Goal: Information Seeking & Learning: Stay updated

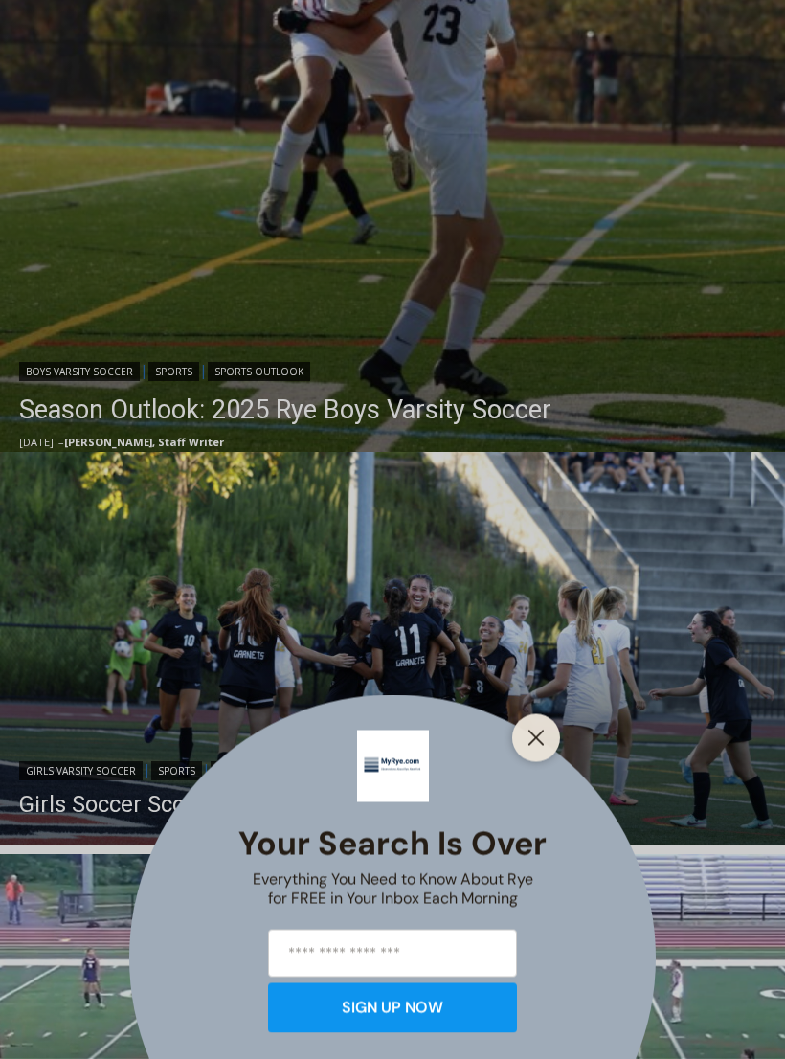
scroll to position [722, 0]
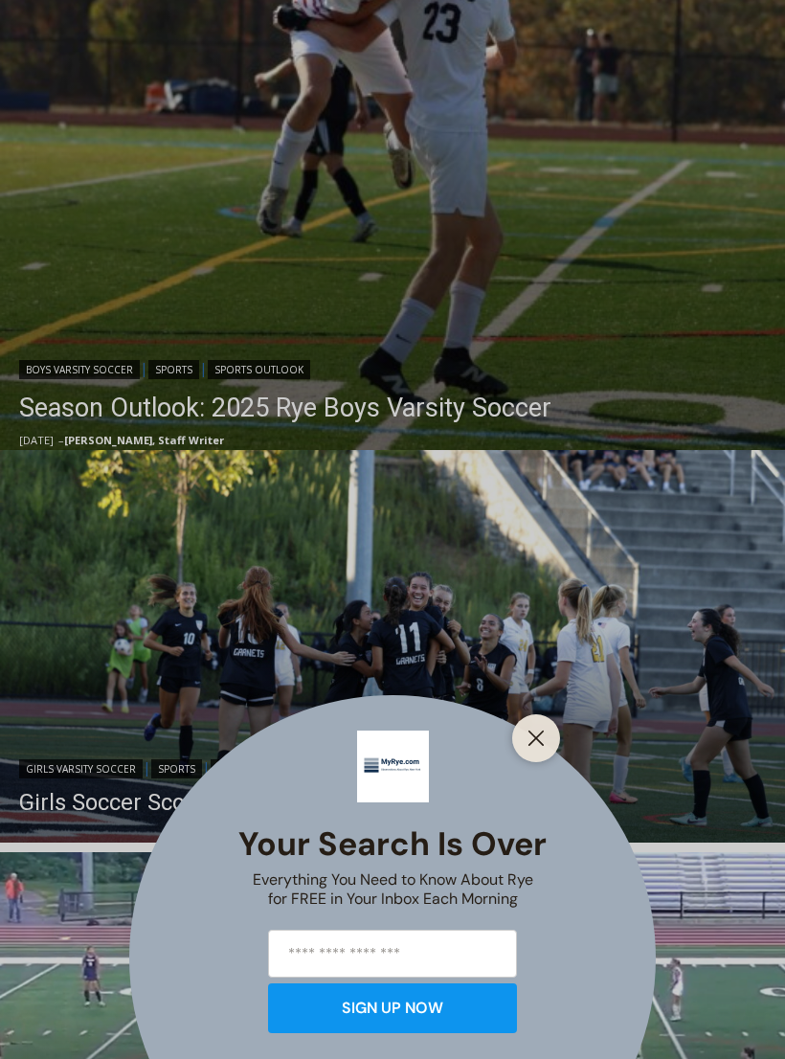
click at [547, 752] on button "Close" at bounding box center [536, 738] width 27 height 27
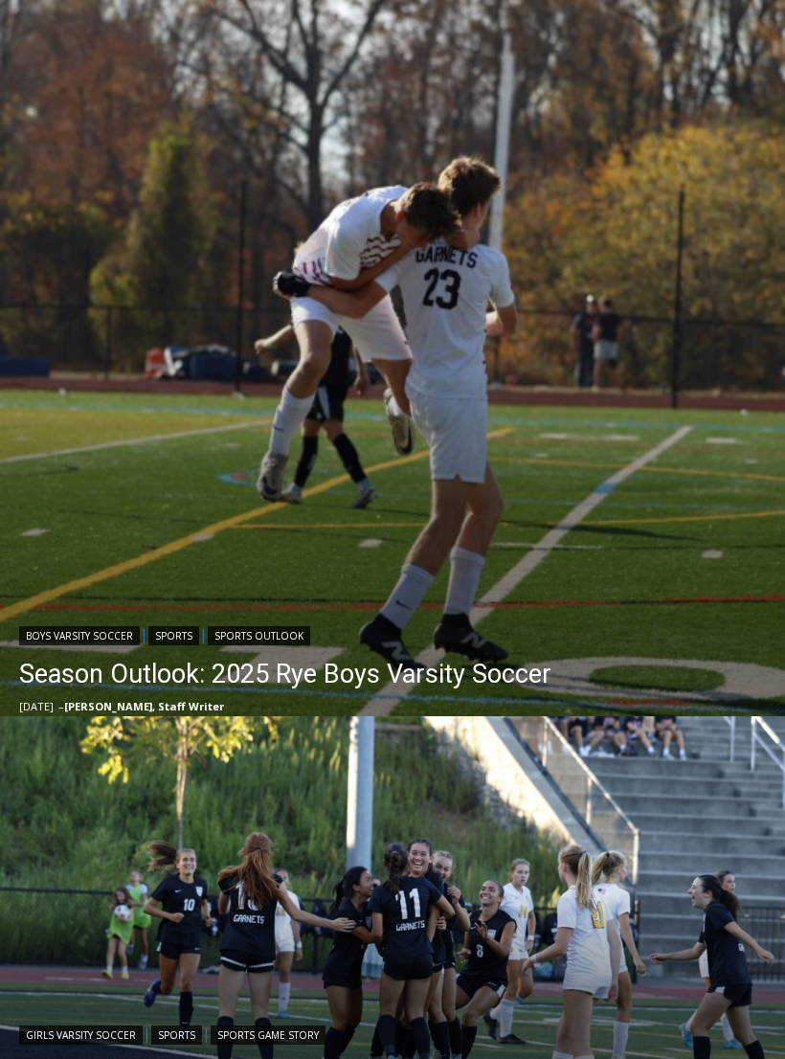
scroll to position [453, 0]
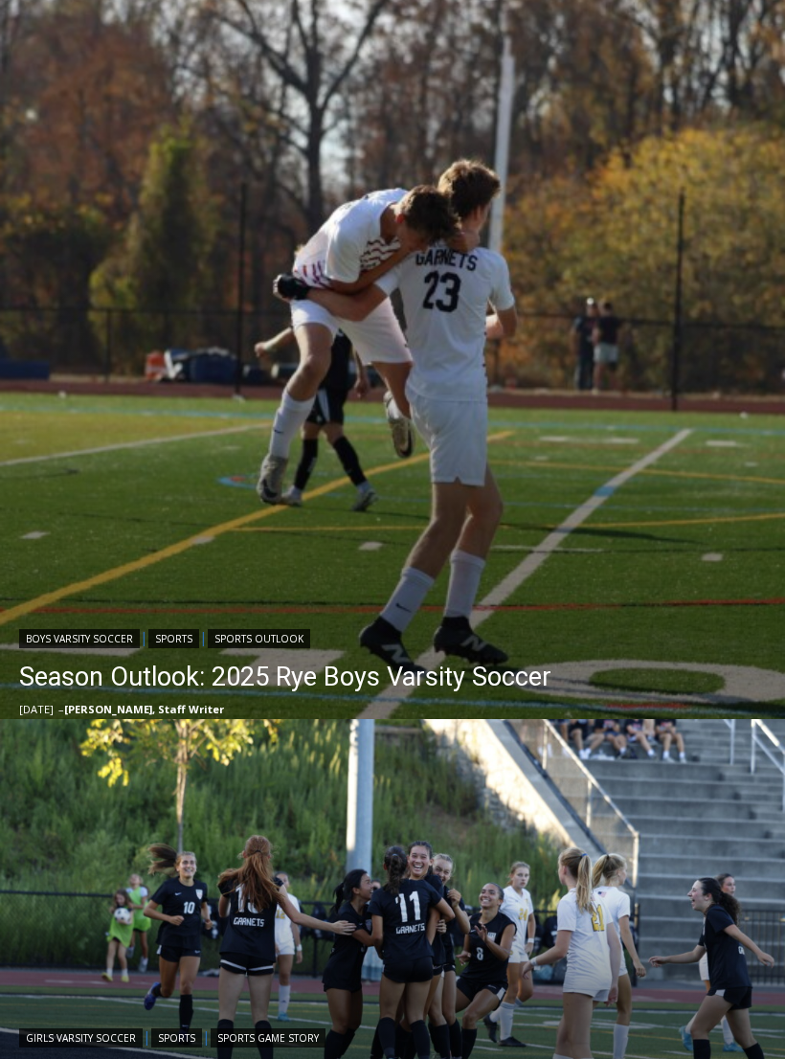
click at [471, 682] on link "Season Outlook: 2025 Rye Boys Varsity Soccer" at bounding box center [285, 677] width 532 height 38
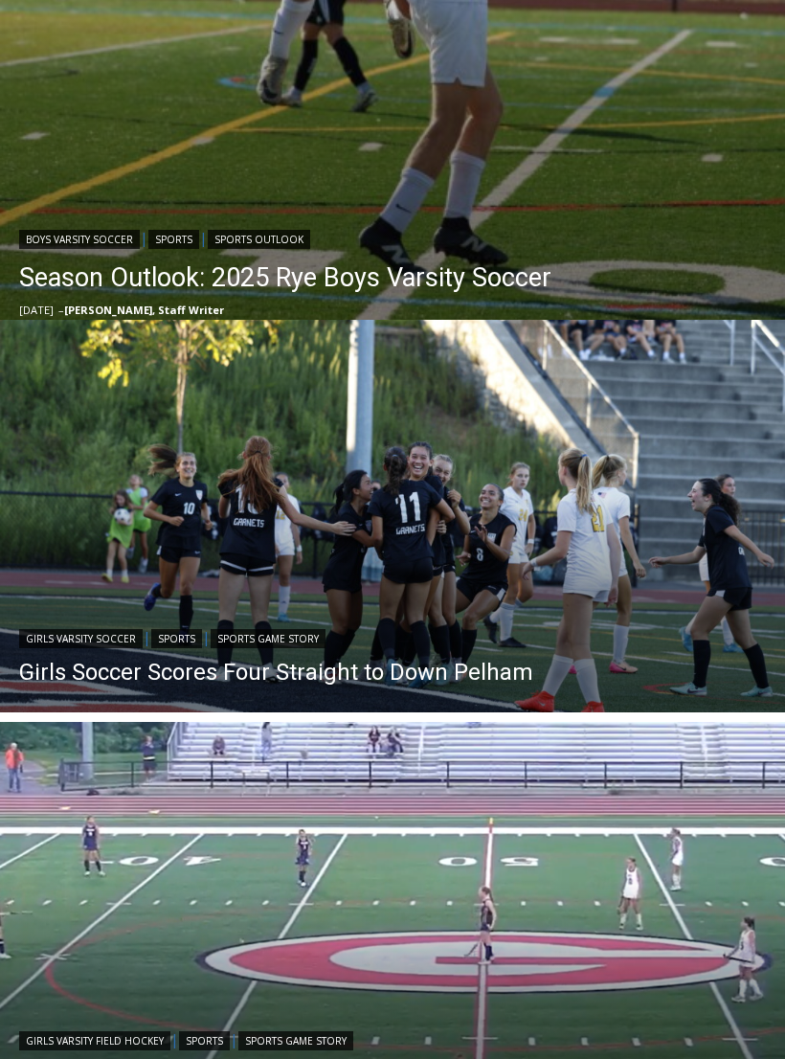
scroll to position [850, 0]
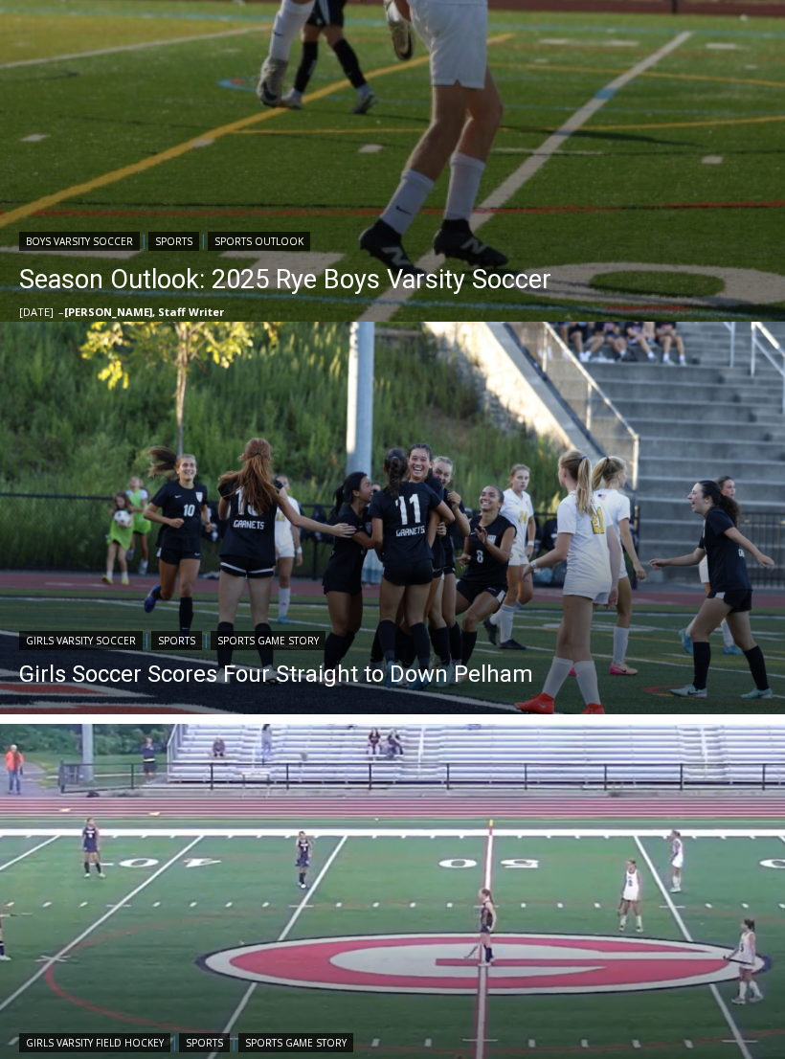
click at [404, 680] on link "Girls Soccer Scores Four Straight to Down Pelham" at bounding box center [276, 674] width 514 height 29
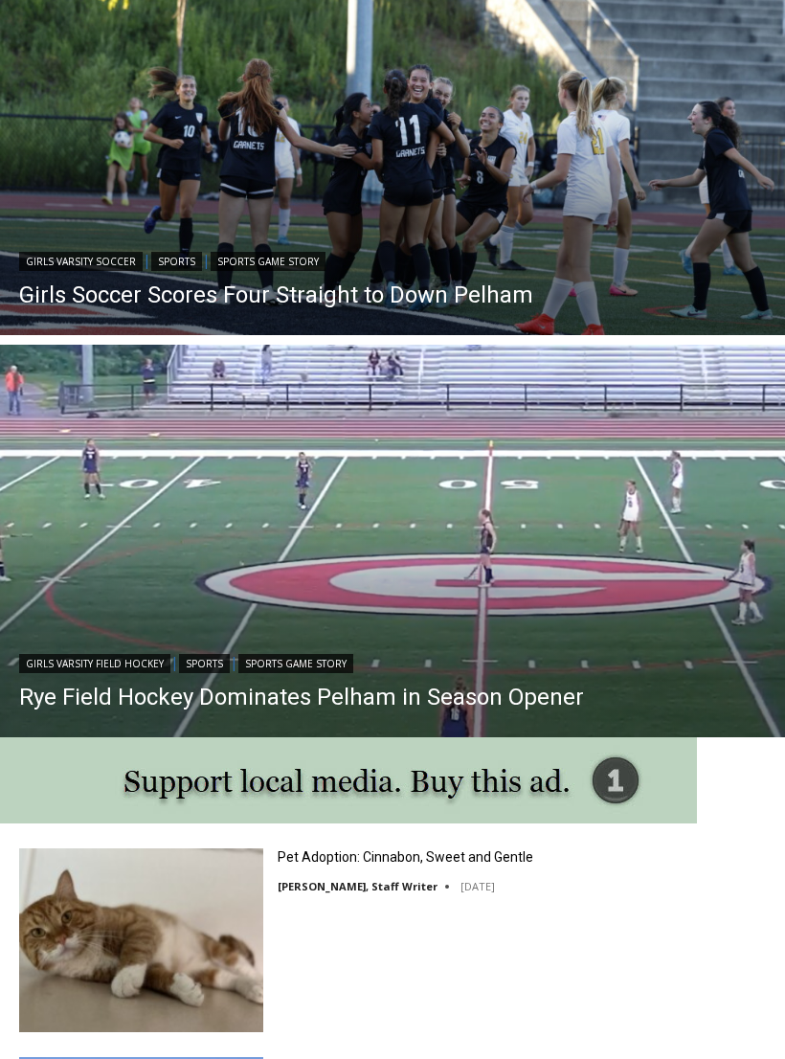
scroll to position [1231, 0]
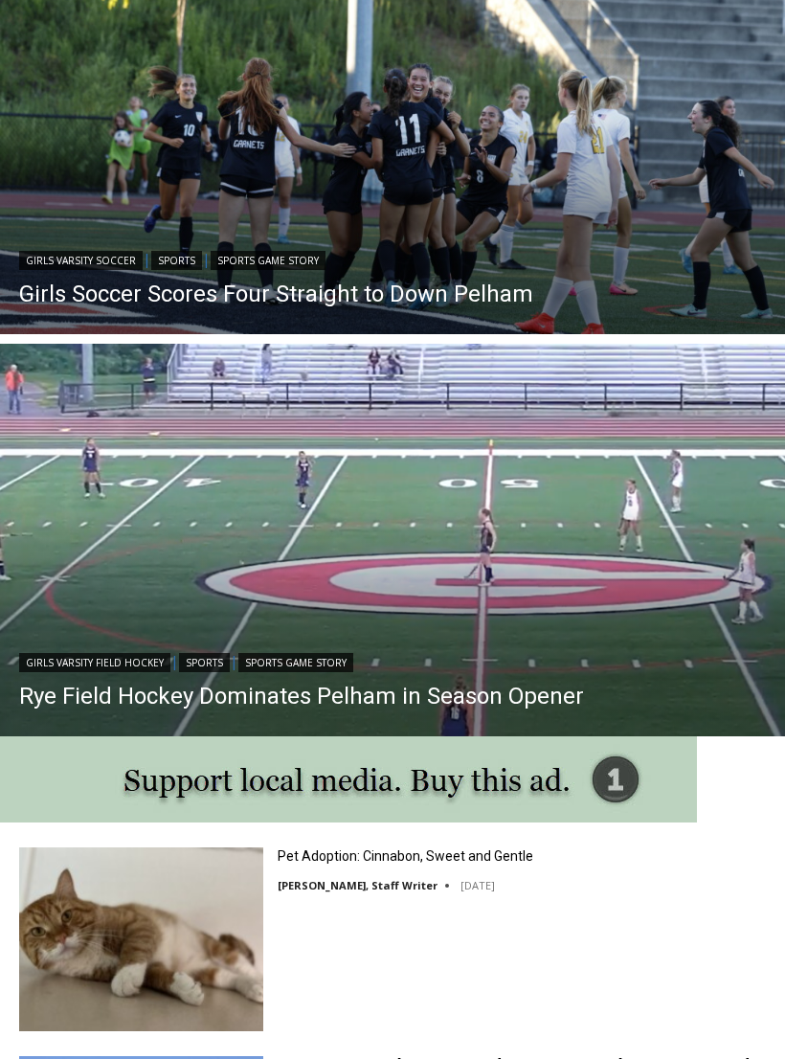
click at [498, 696] on link "Rye Field Hockey Dominates Pelham in Season Opener" at bounding box center [301, 696] width 565 height 29
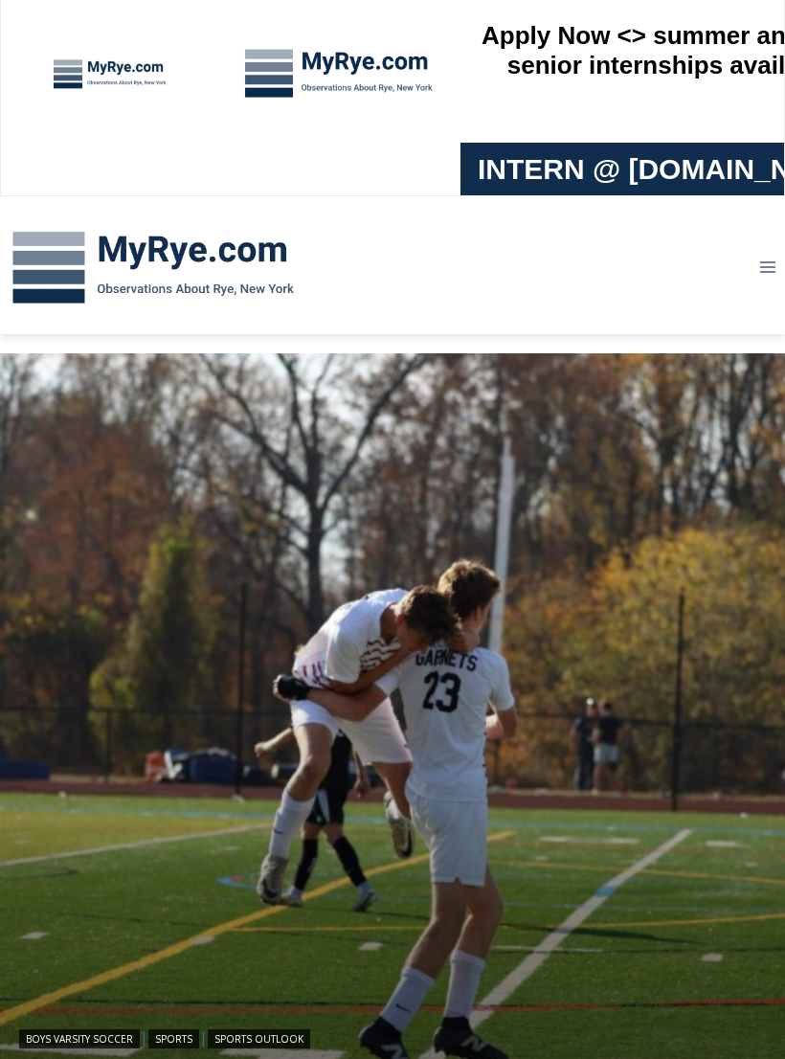
scroll to position [0, 0]
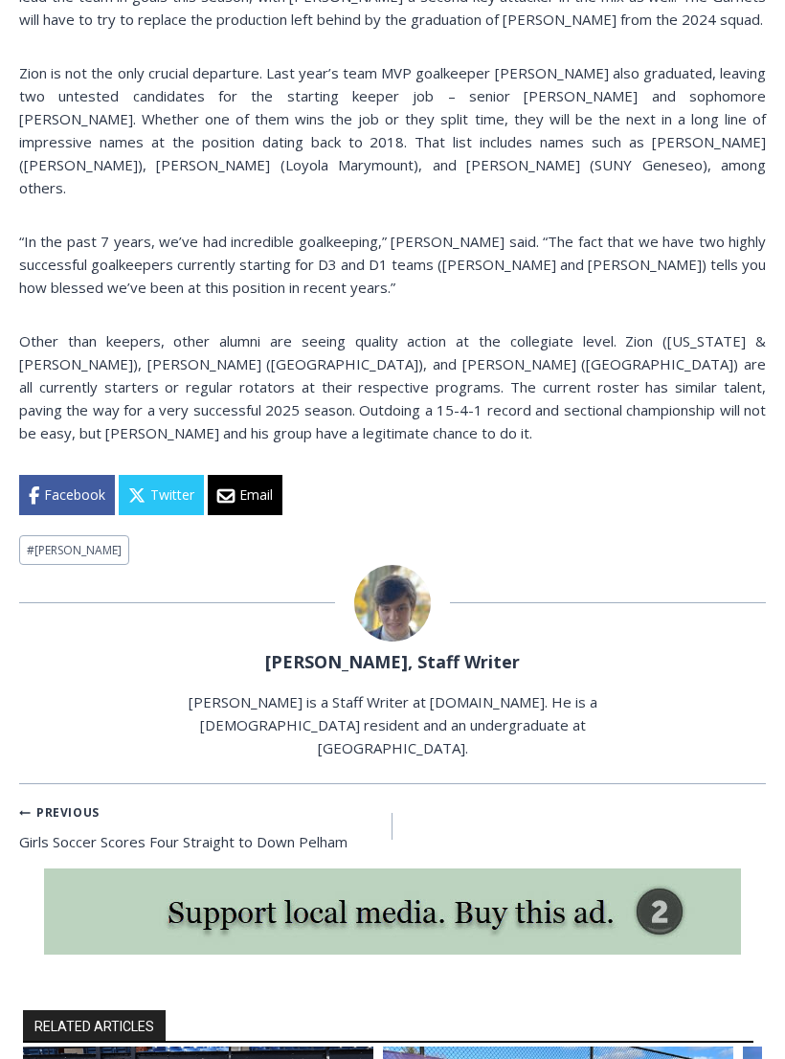
scroll to position [755, 0]
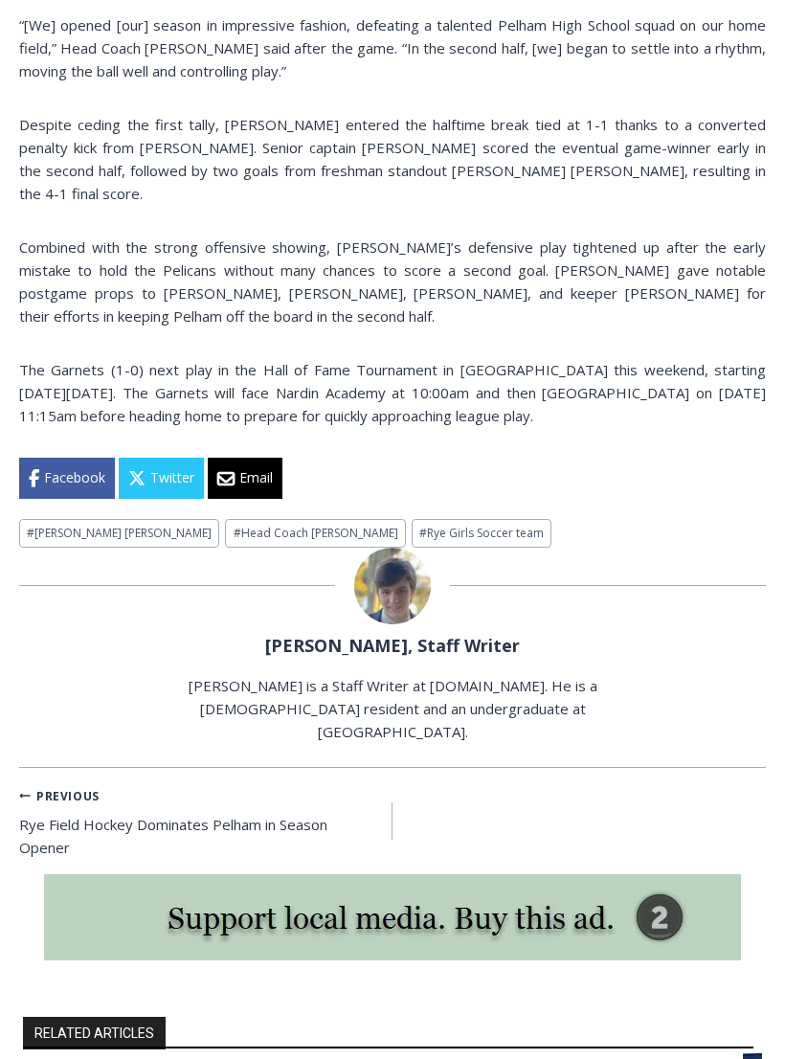
scroll to position [520, 0]
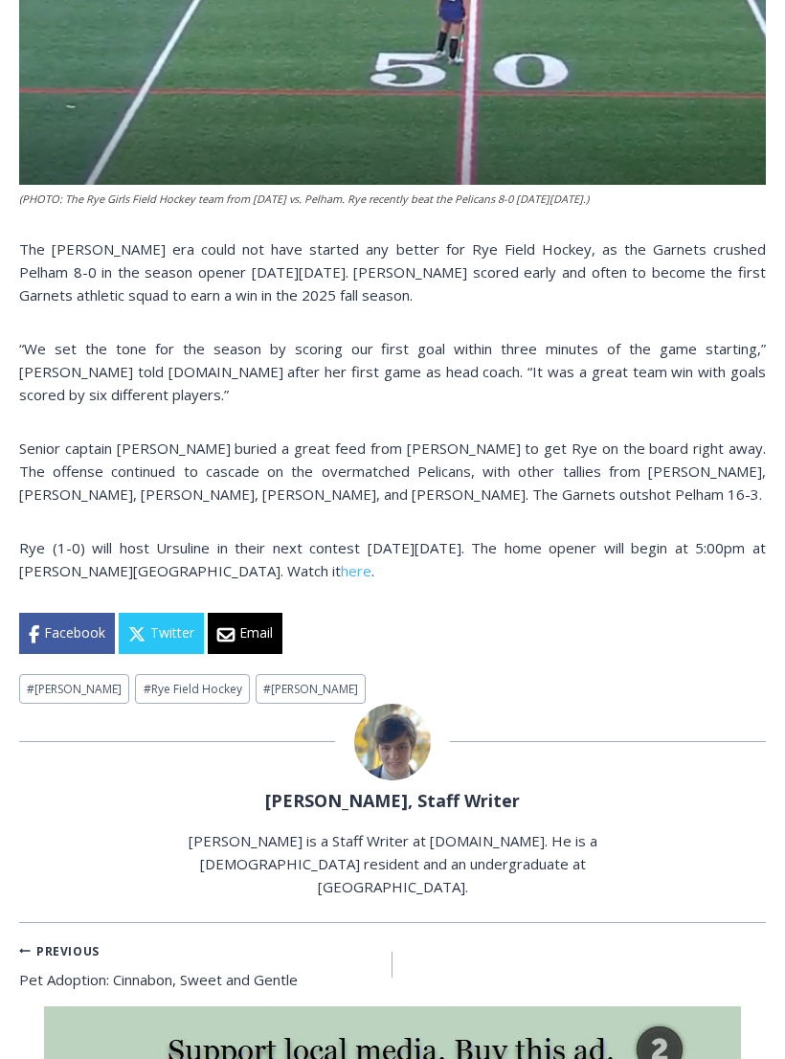
scroll to position [520, 0]
